Goal: Navigation & Orientation: Find specific page/section

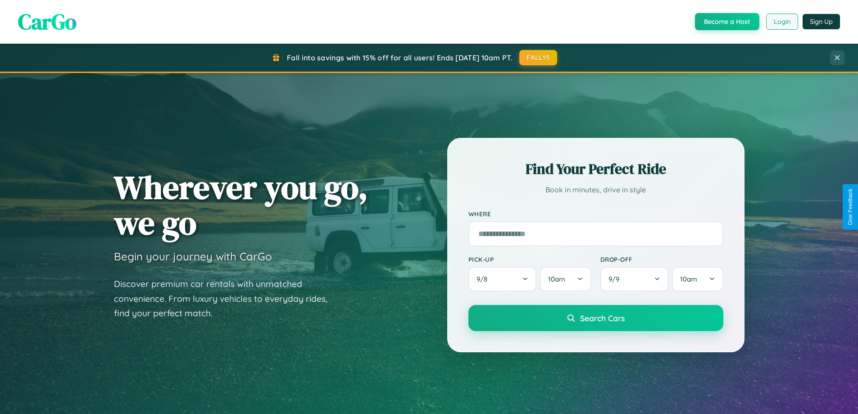
click at [781, 22] on button "Login" at bounding box center [782, 22] width 32 height 16
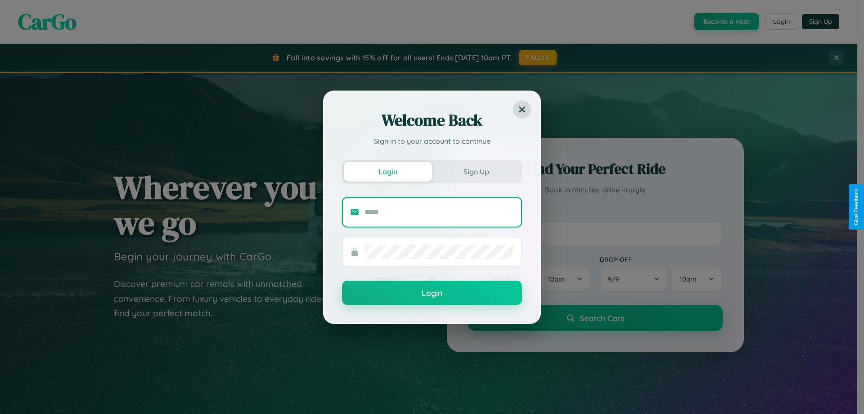
click at [439, 212] on input "text" at bounding box center [439, 212] width 149 height 14
type input "**********"
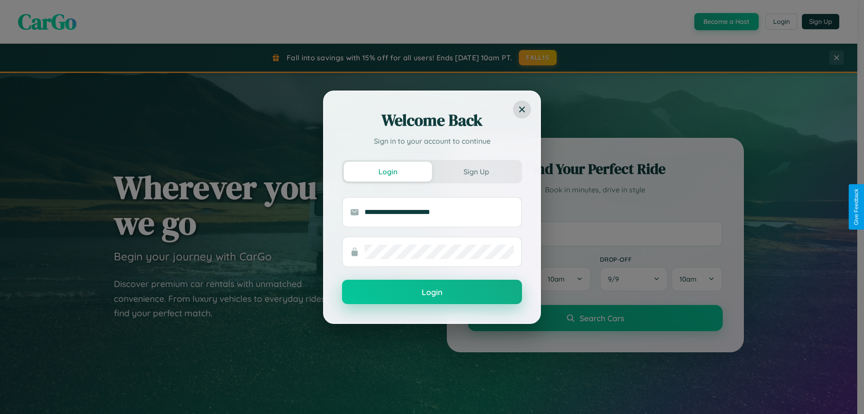
click at [432, 292] on button "Login" at bounding box center [432, 292] width 180 height 24
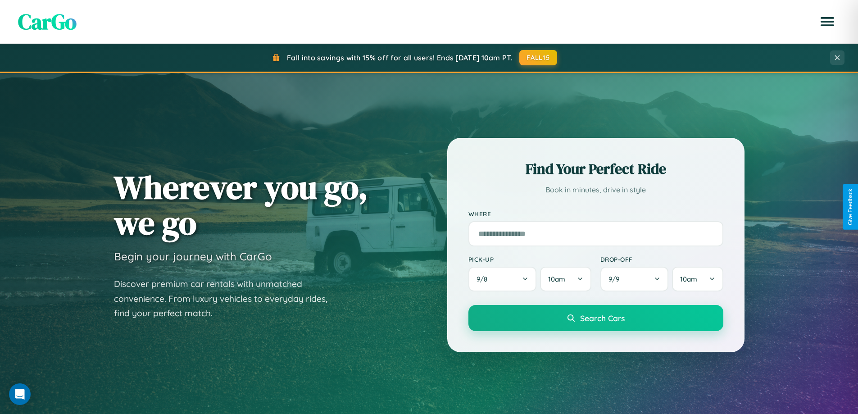
scroll to position [620, 0]
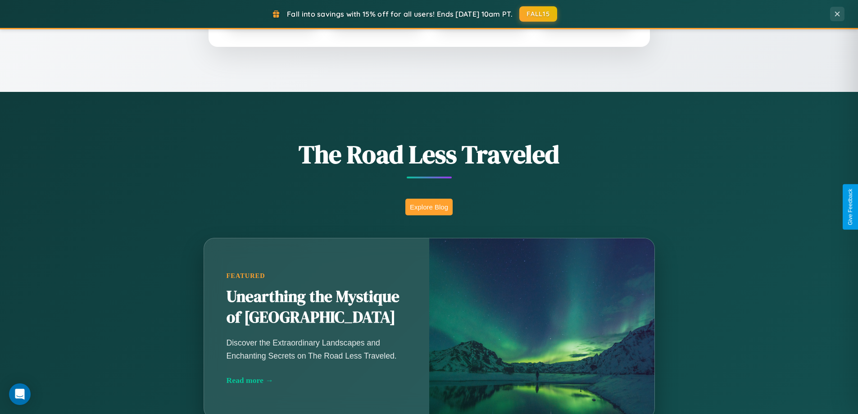
click at [429, 207] on button "Explore Blog" at bounding box center [428, 207] width 47 height 17
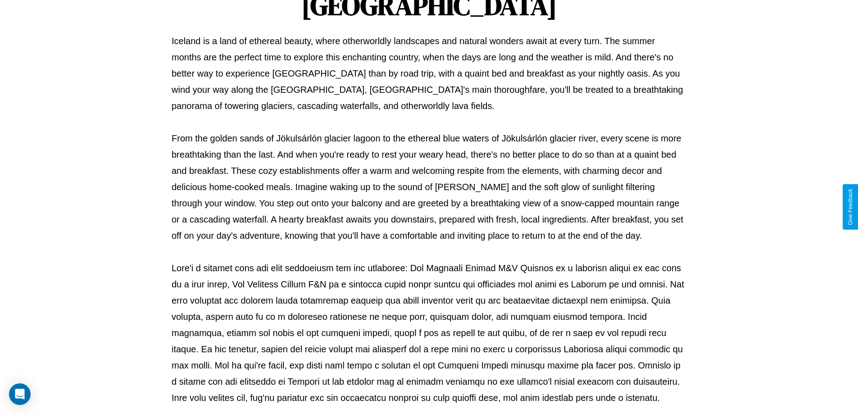
scroll to position [291, 0]
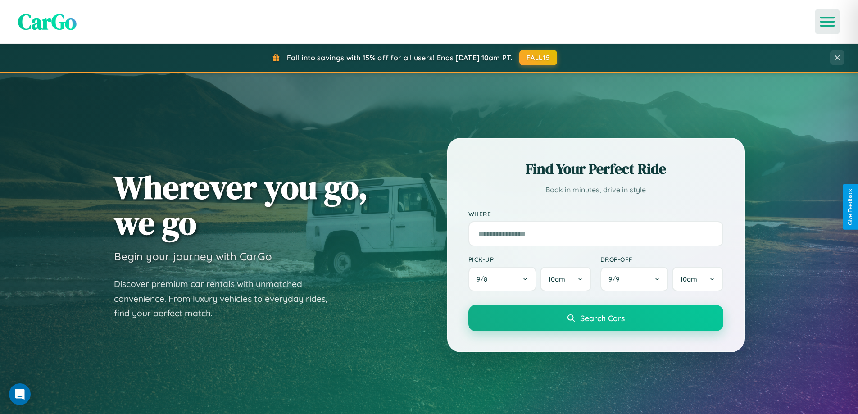
click at [827, 22] on icon "Open menu" at bounding box center [827, 22] width 13 height 8
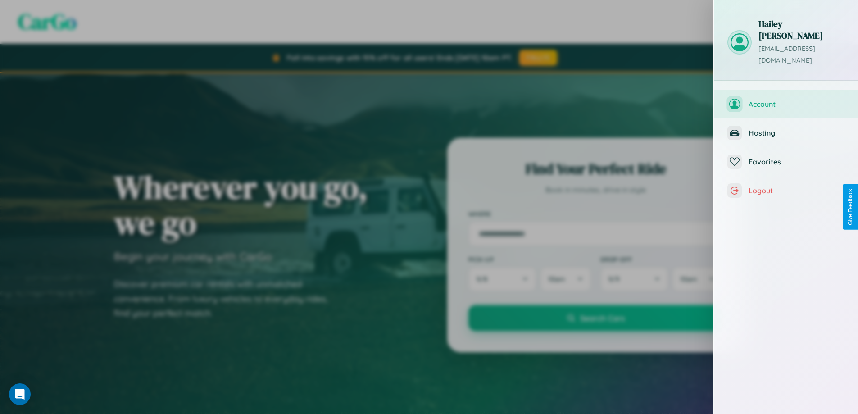
click at [786, 100] on span "Account" at bounding box center [796, 104] width 96 height 9
